Goal: Find contact information

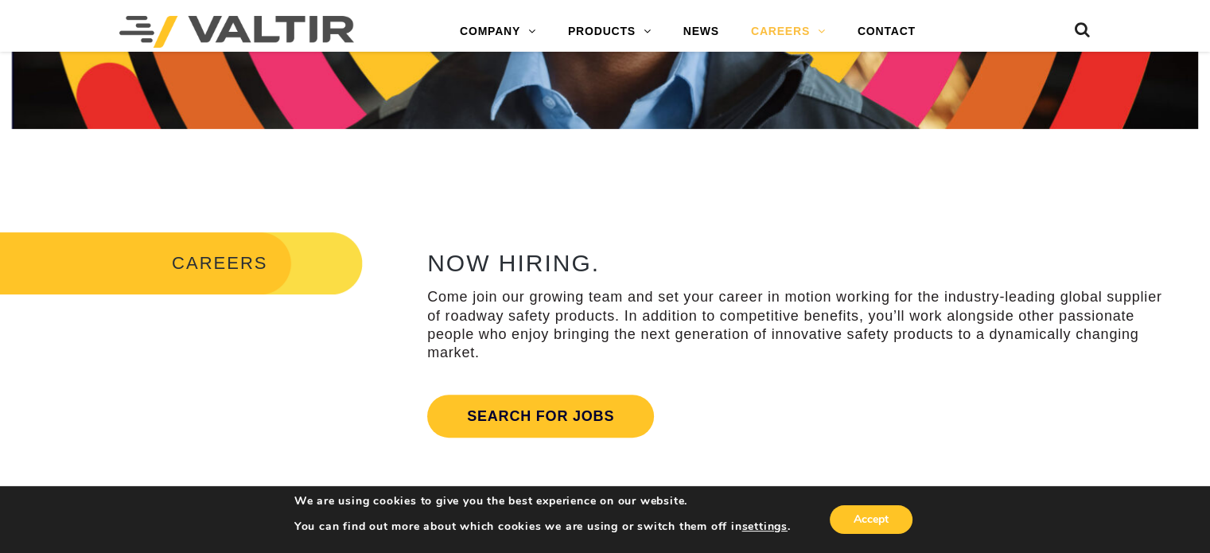
scroll to position [637, 0]
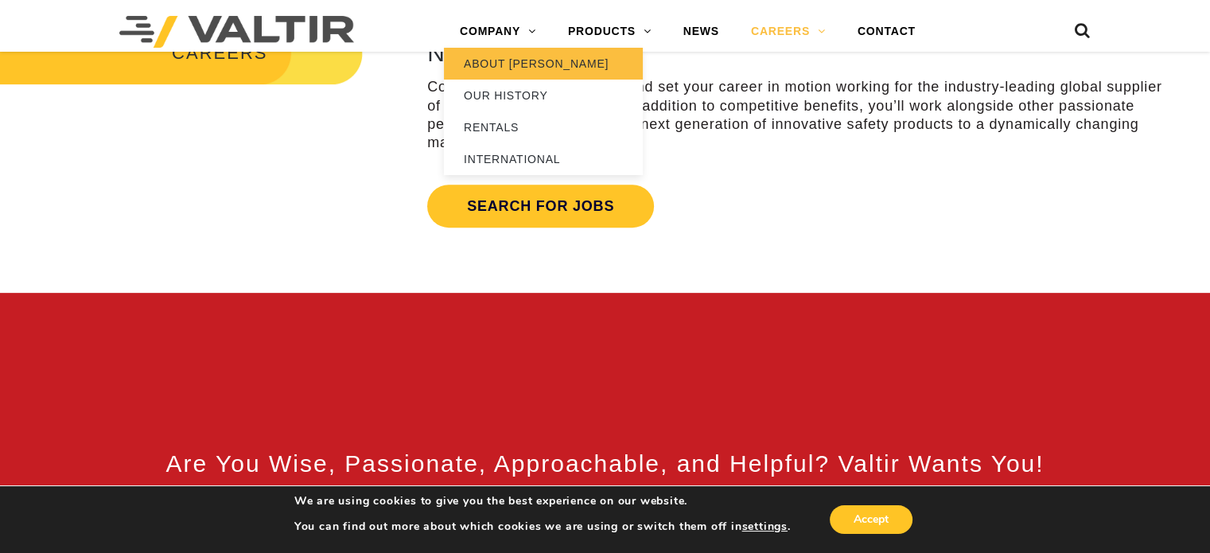
click at [506, 62] on link "ABOUT [PERSON_NAME]" at bounding box center [543, 64] width 199 height 32
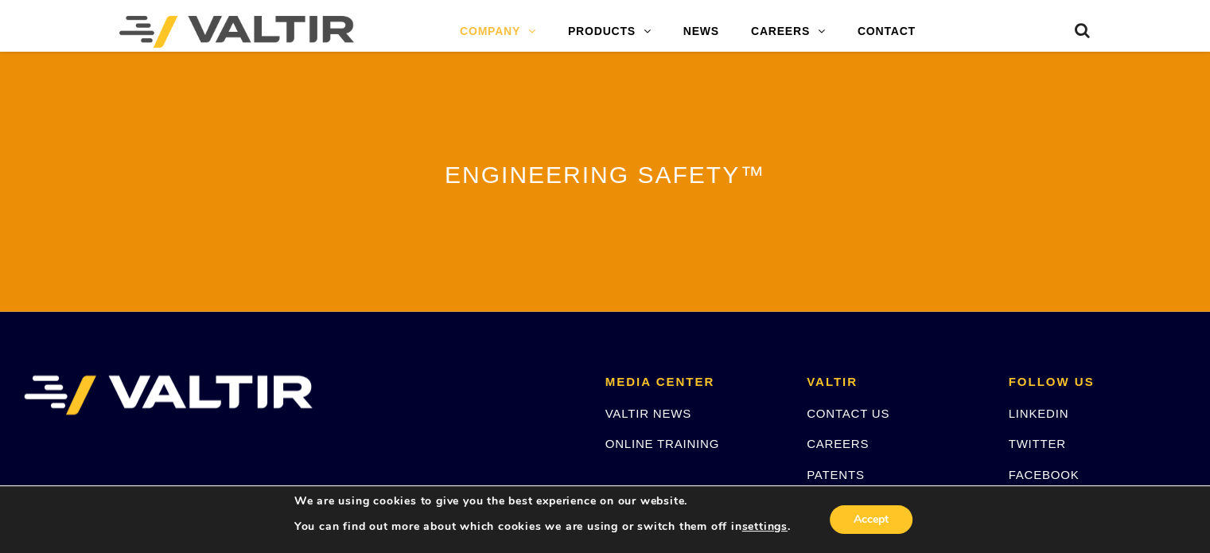
scroll to position [3789, 0]
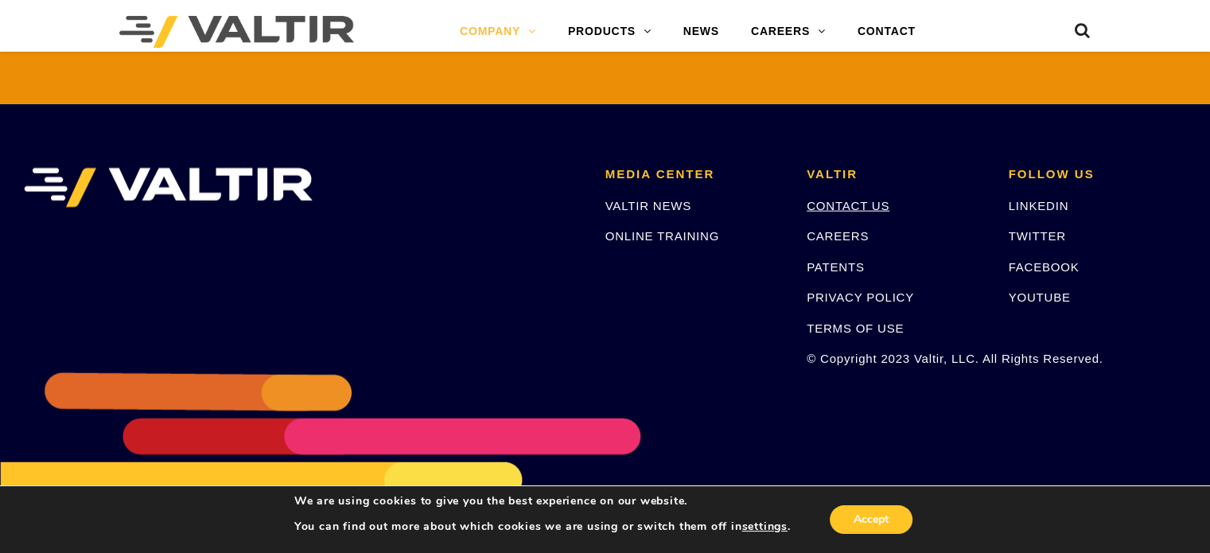
click at [850, 199] on link "CONTACT US" at bounding box center [848, 206] width 83 height 14
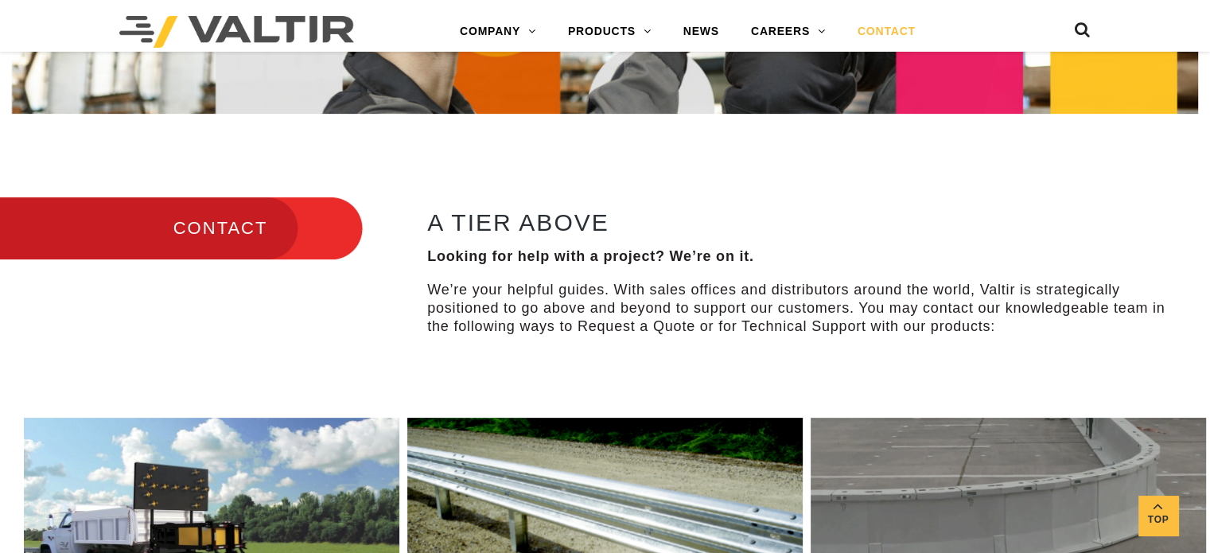
scroll to position [557, 0]
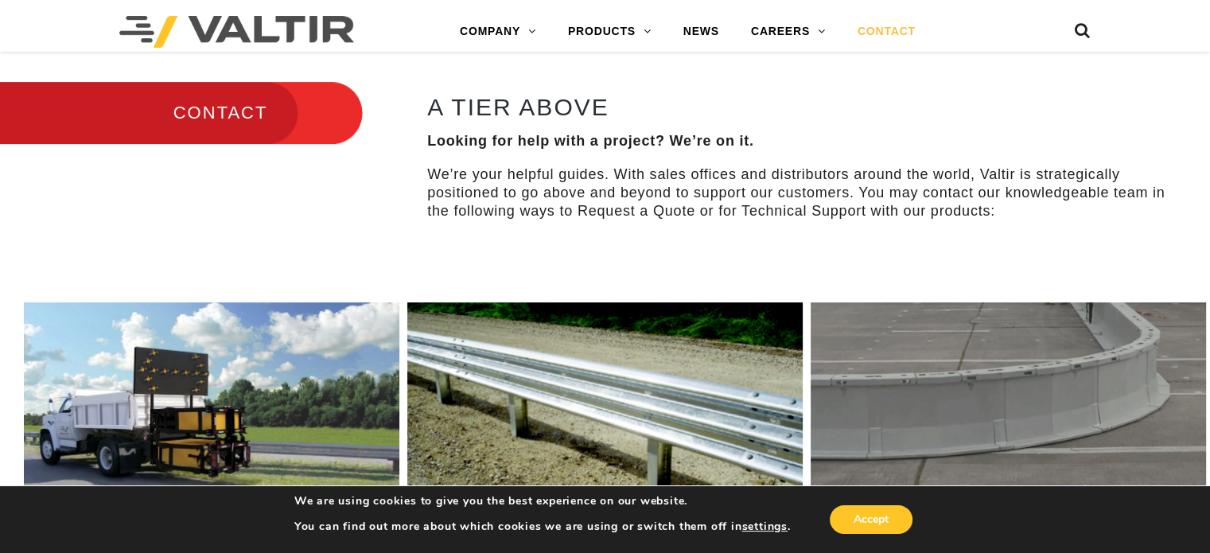
click at [251, 117] on h3 "CONTACT" at bounding box center [181, 113] width 363 height 67
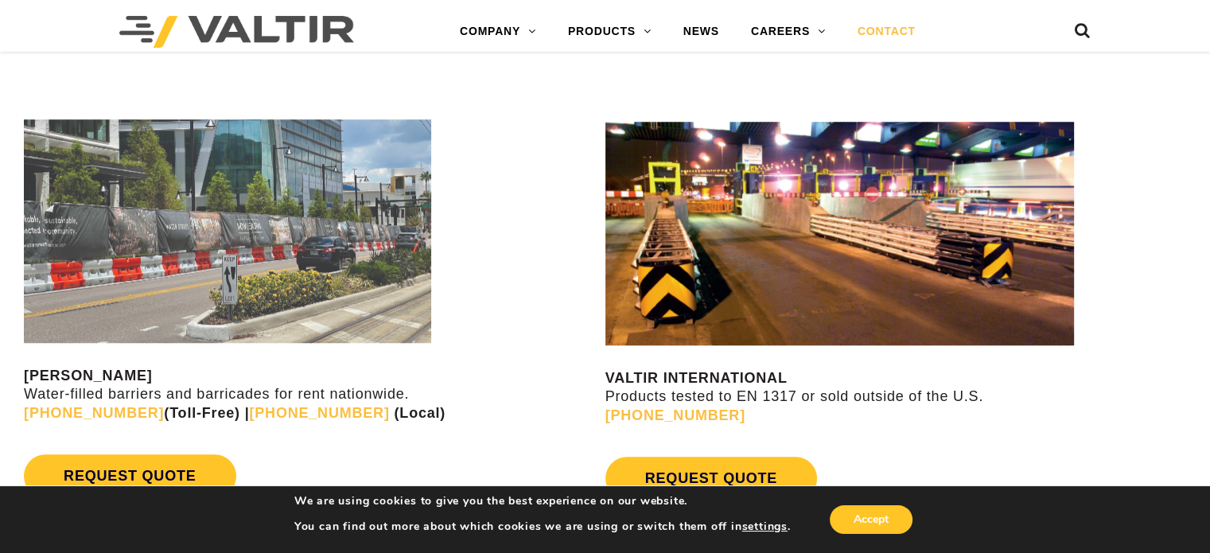
scroll to position [1512, 0]
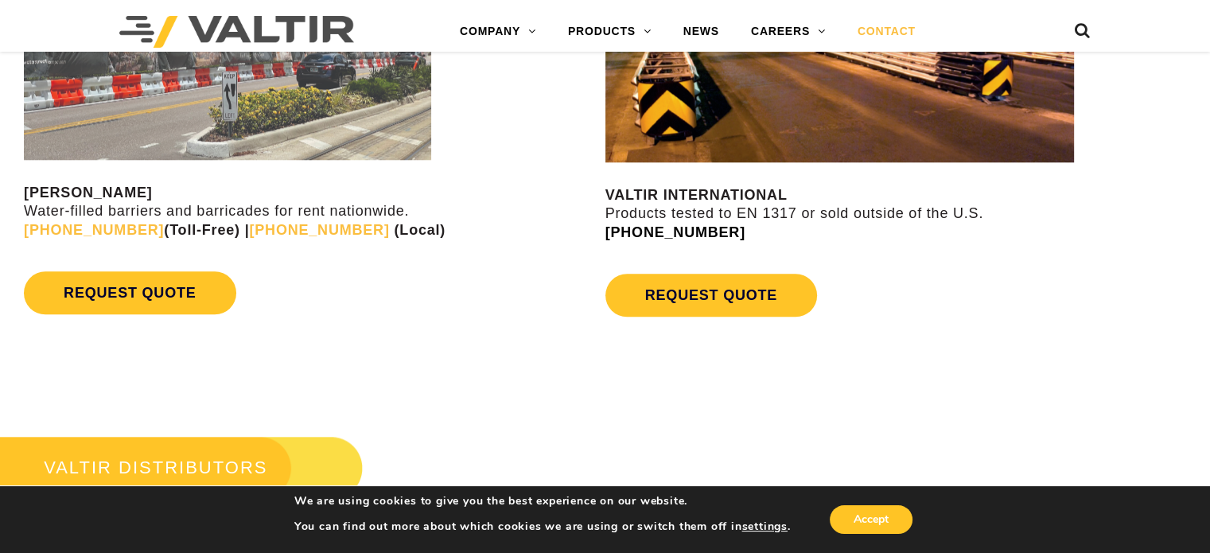
drag, startPoint x: 750, startPoint y: 236, endPoint x: 606, endPoint y: 228, distance: 145.0
click at [606, 228] on p "VALTIR INTERNATIONAL Products tested to EN 1317 or sold outside of the U.S. +1 …" at bounding box center [909, 214] width 606 height 56
copy link "+1 (214) 589-8140"
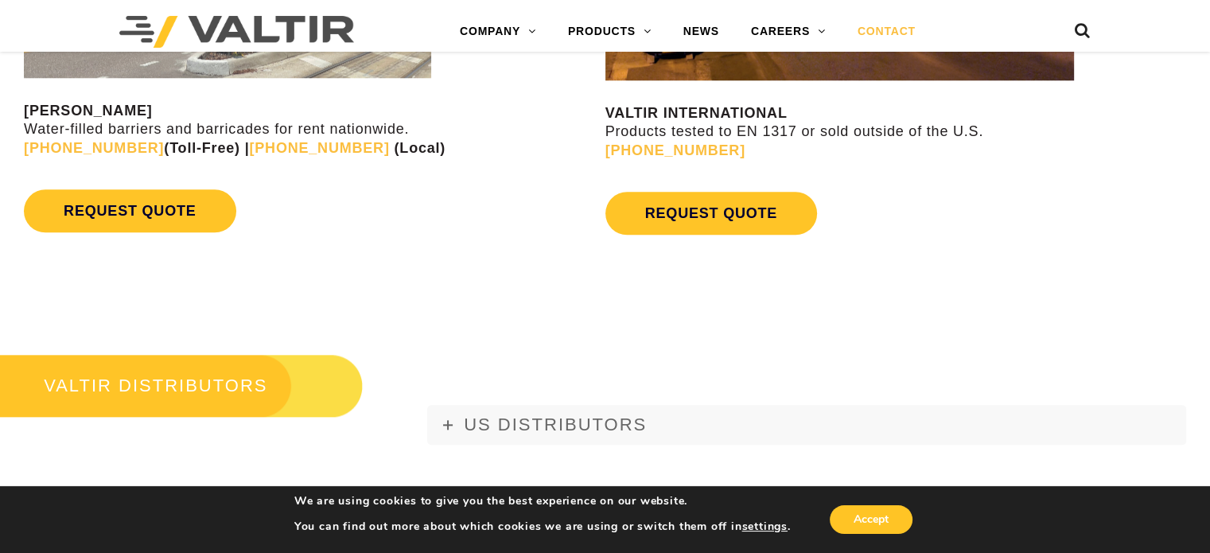
scroll to position [1751, 0]
